Goal: Information Seeking & Learning: Find specific fact

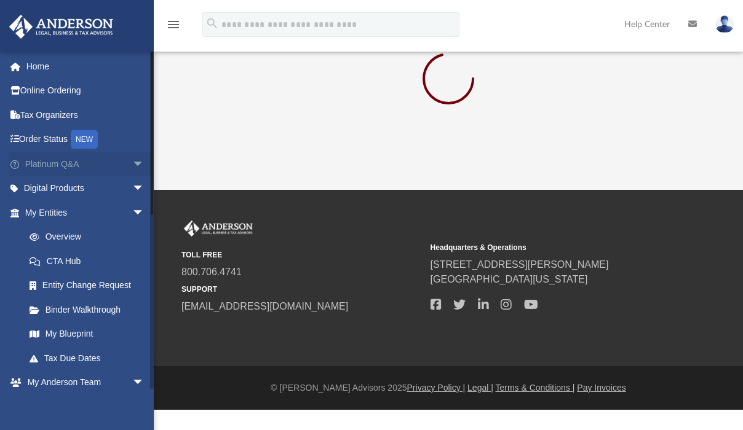
scroll to position [20, 0]
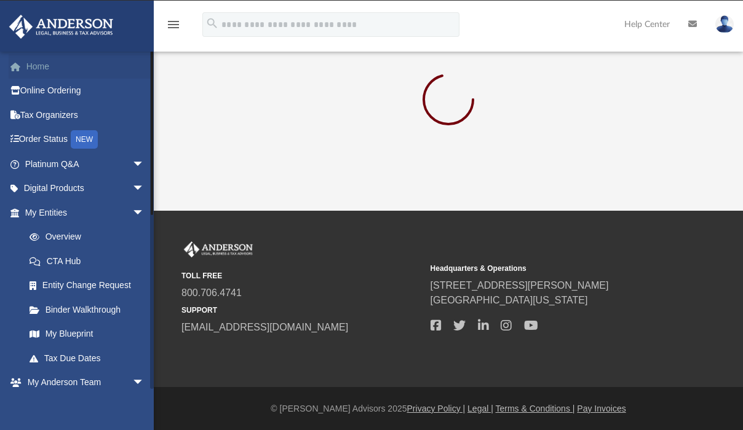
click at [40, 65] on link "Home" at bounding box center [86, 66] width 154 height 25
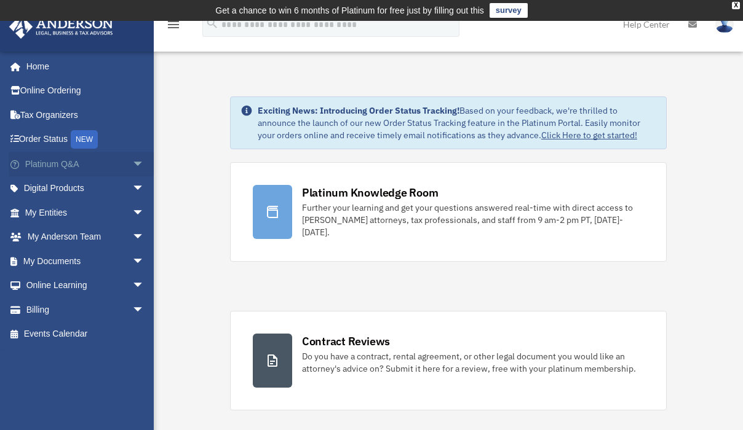
click at [132, 163] on span "arrow_drop_down" at bounding box center [144, 164] width 25 height 25
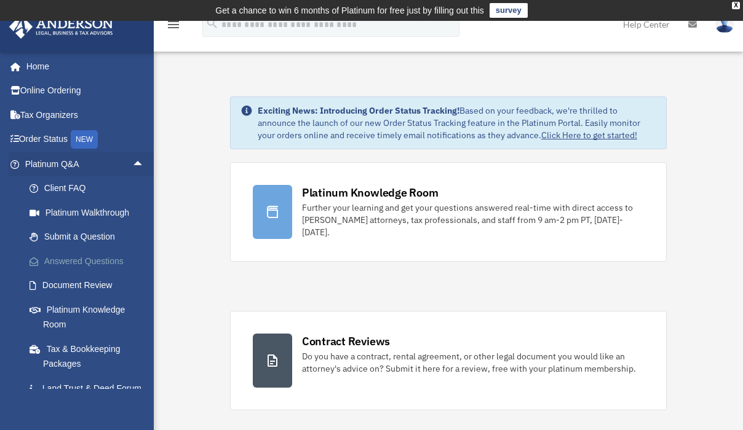
click at [76, 264] on link "Answered Questions" at bounding box center [90, 261] width 146 height 25
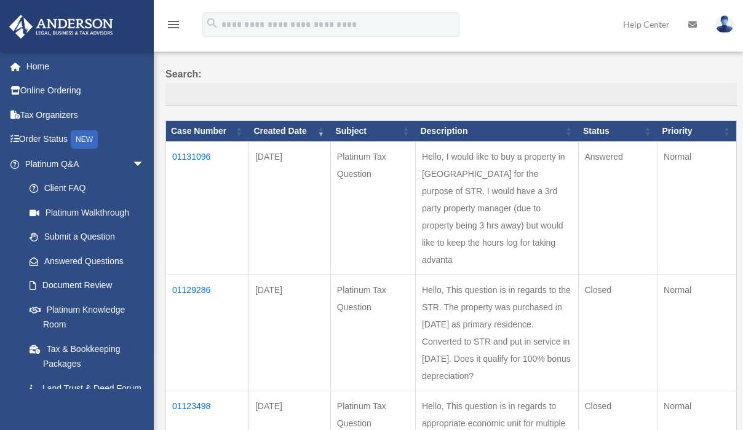
scroll to position [100, 0]
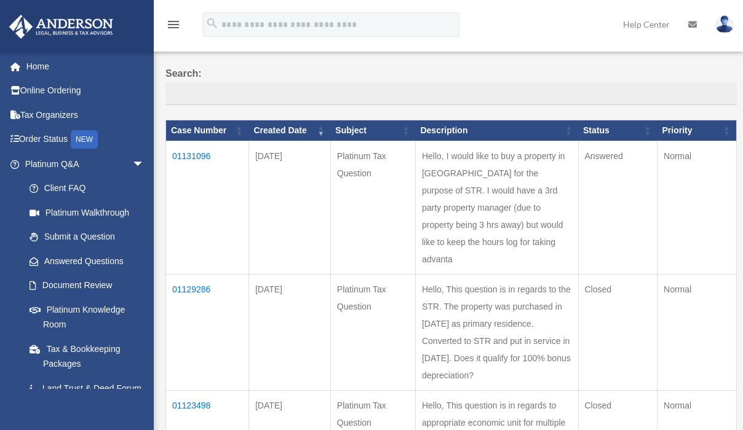
click at [199, 157] on td "01131096" at bounding box center [207, 207] width 83 height 133
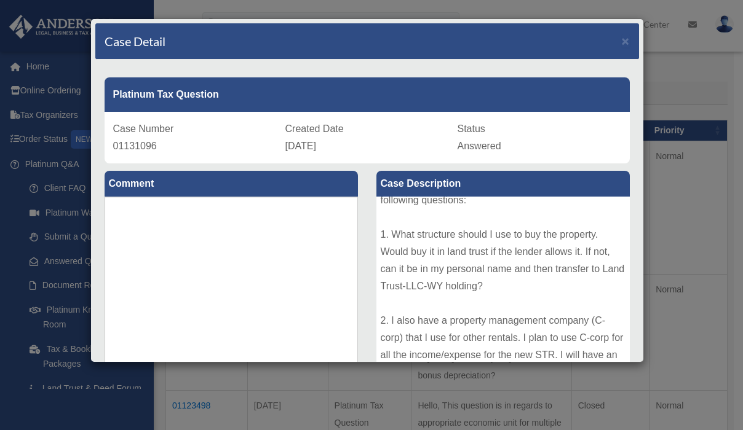
scroll to position [0, 0]
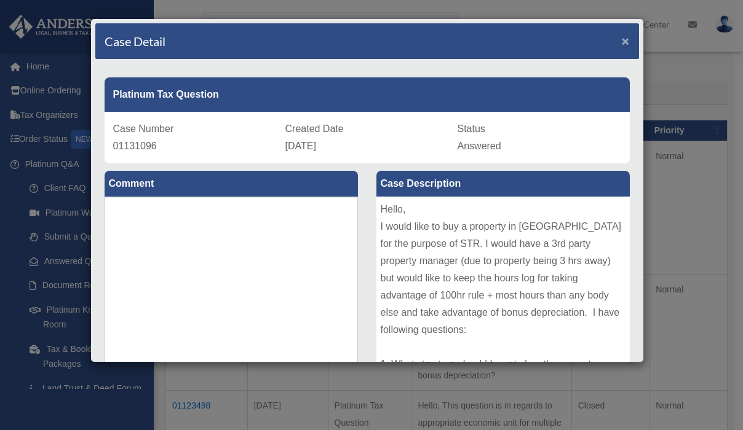
click at [622, 42] on span "×" at bounding box center [626, 41] width 8 height 14
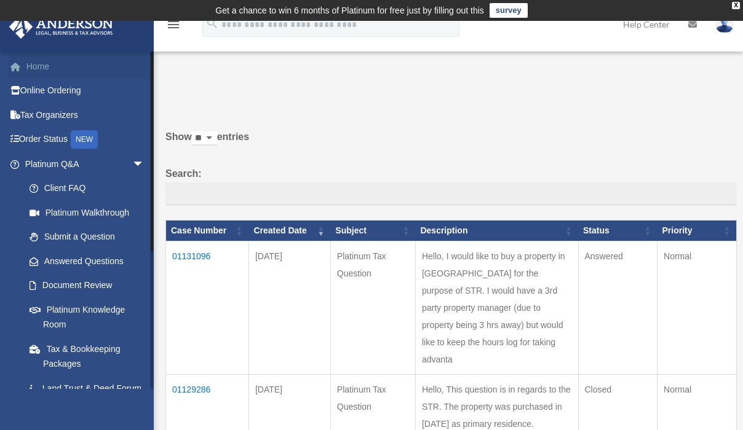
click at [39, 65] on link "Home" at bounding box center [86, 66] width 154 height 25
